Goal: Information Seeking & Learning: Learn about a topic

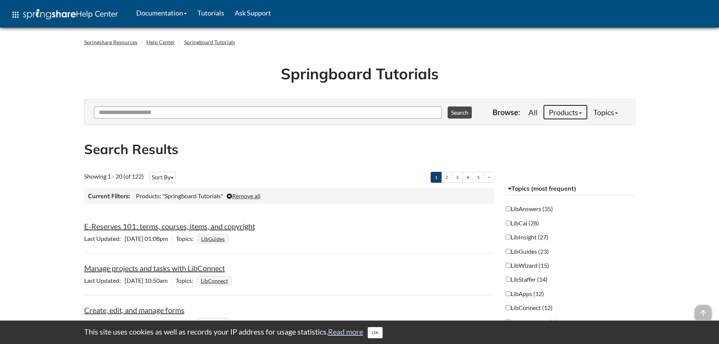
click at [566, 114] on link "Products" at bounding box center [565, 112] width 45 height 15
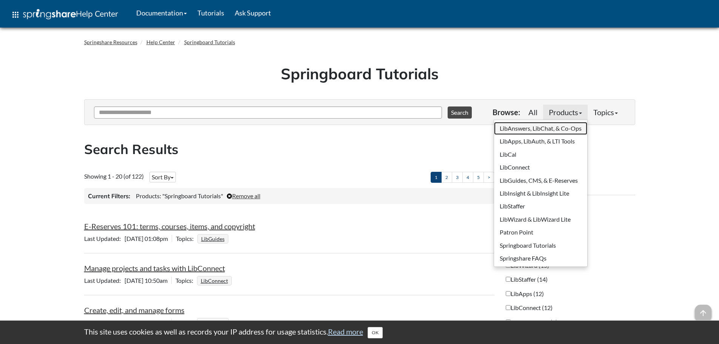
click at [528, 126] on link "LibAnswers, LibChat, & Co-Ops" at bounding box center [540, 128] width 93 height 13
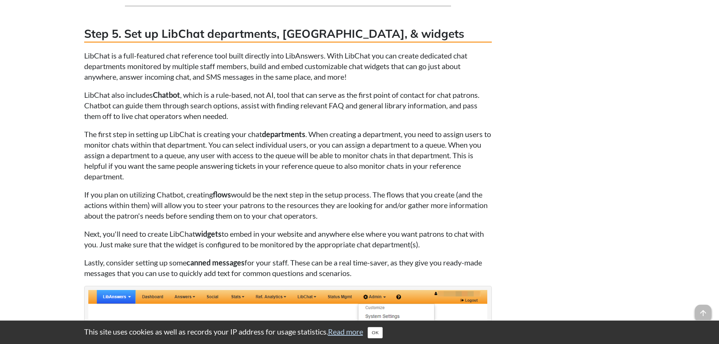
scroll to position [2491, 0]
